Goal: Task Accomplishment & Management: Use online tool/utility

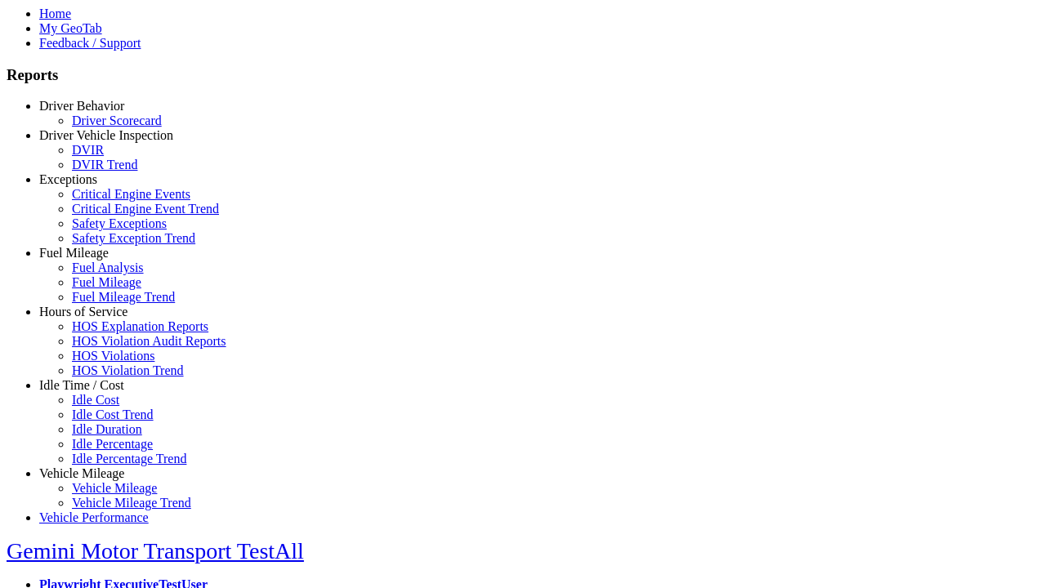
click at [94, 142] on link "Driver Vehicle Inspection" at bounding box center [106, 135] width 134 height 14
click at [106, 172] on link "DVIR Trend" at bounding box center [104, 165] width 65 height 14
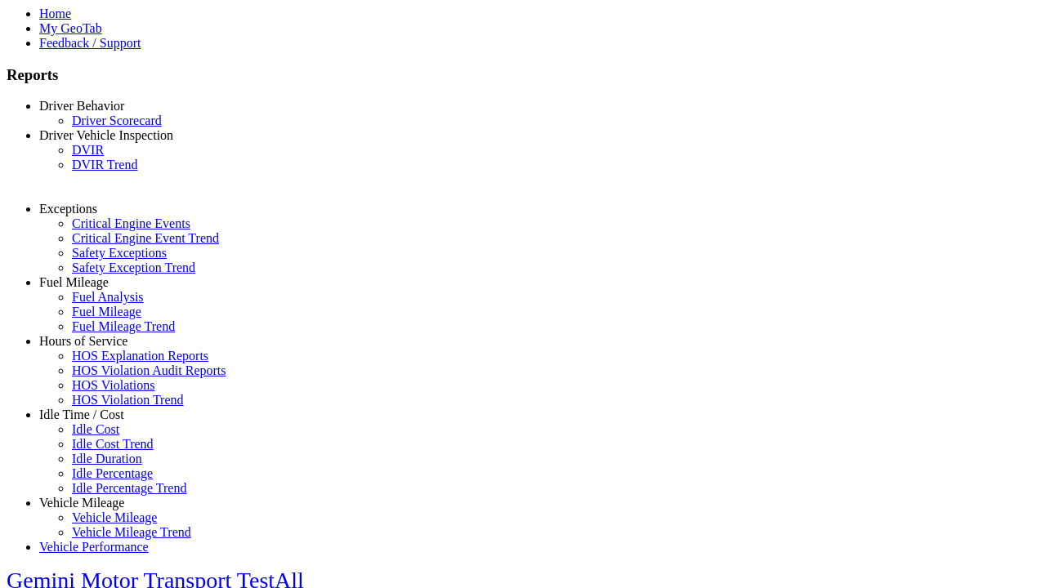
select select "**********"
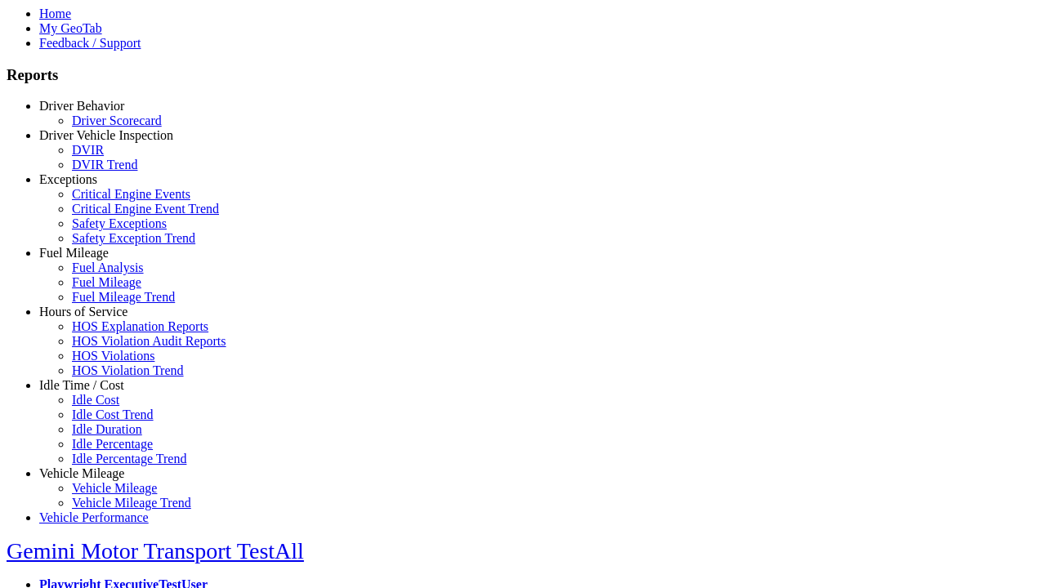
type input "**********"
